Goal: Information Seeking & Learning: Learn about a topic

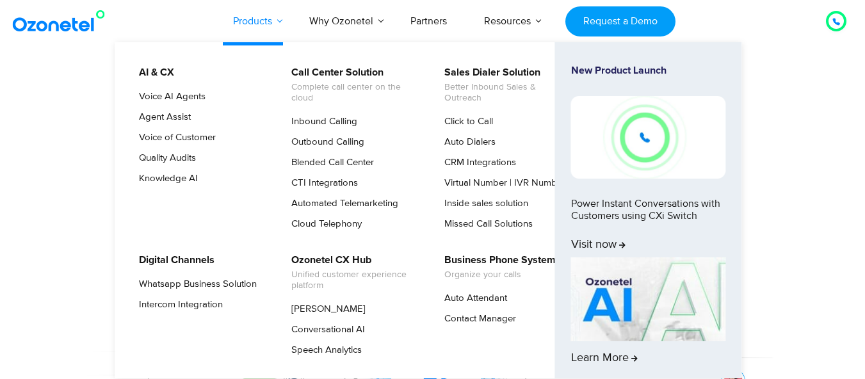
click at [270, 16] on link "Products" at bounding box center [253, 21] width 76 height 42
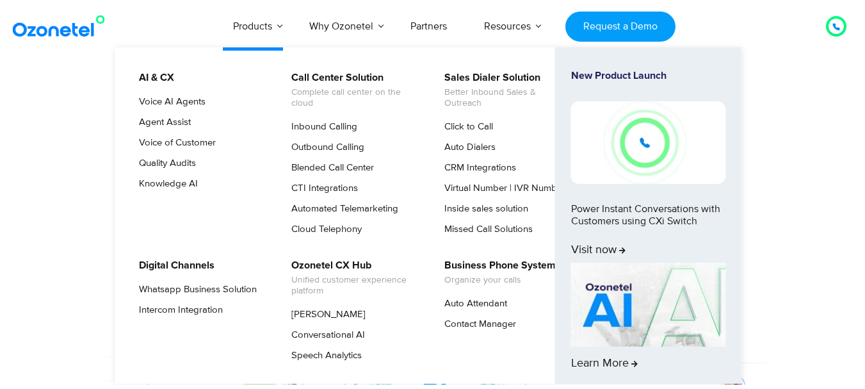
scroll to position [128, 0]
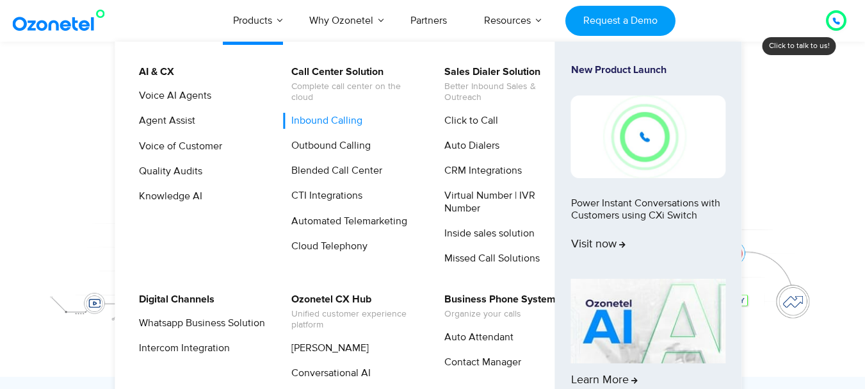
click at [358, 122] on link "Inbound Calling" at bounding box center [323, 121] width 81 height 16
click at [352, 117] on link "Inbound Calling" at bounding box center [323, 121] width 81 height 16
